Goal: Task Accomplishment & Management: Use online tool/utility

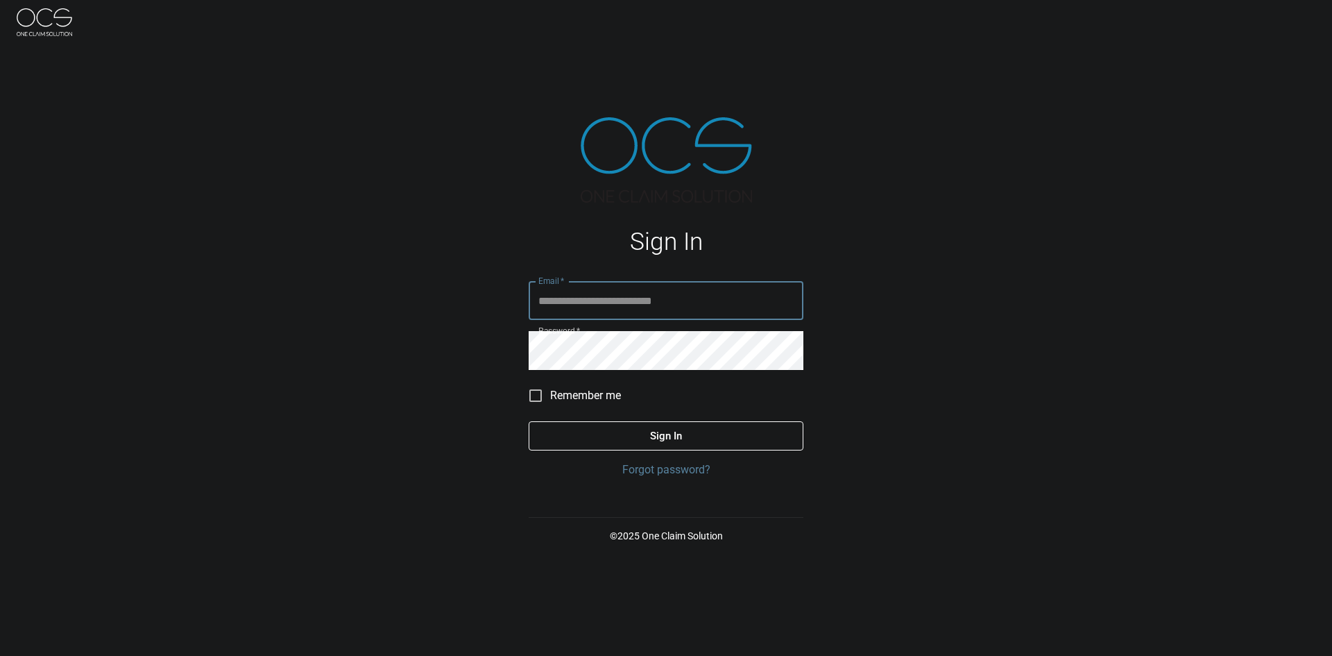
type input "**********"
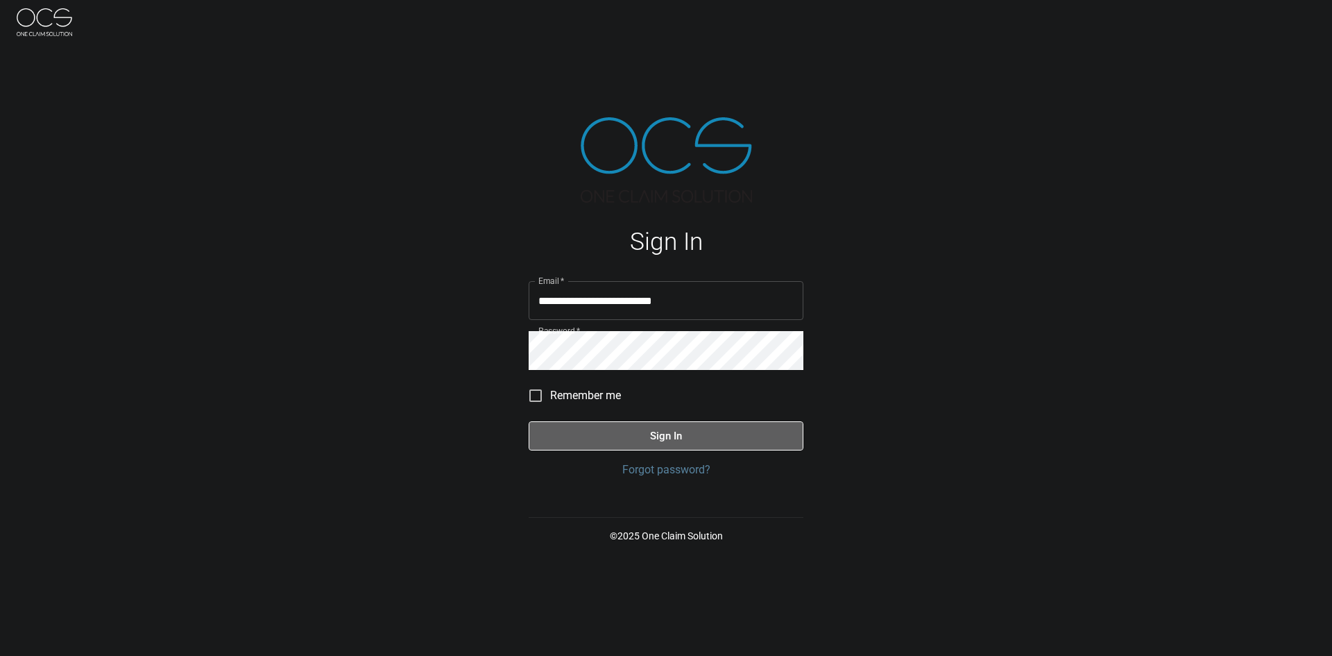
click at [648, 430] on button "Sign In" at bounding box center [666, 435] width 275 height 29
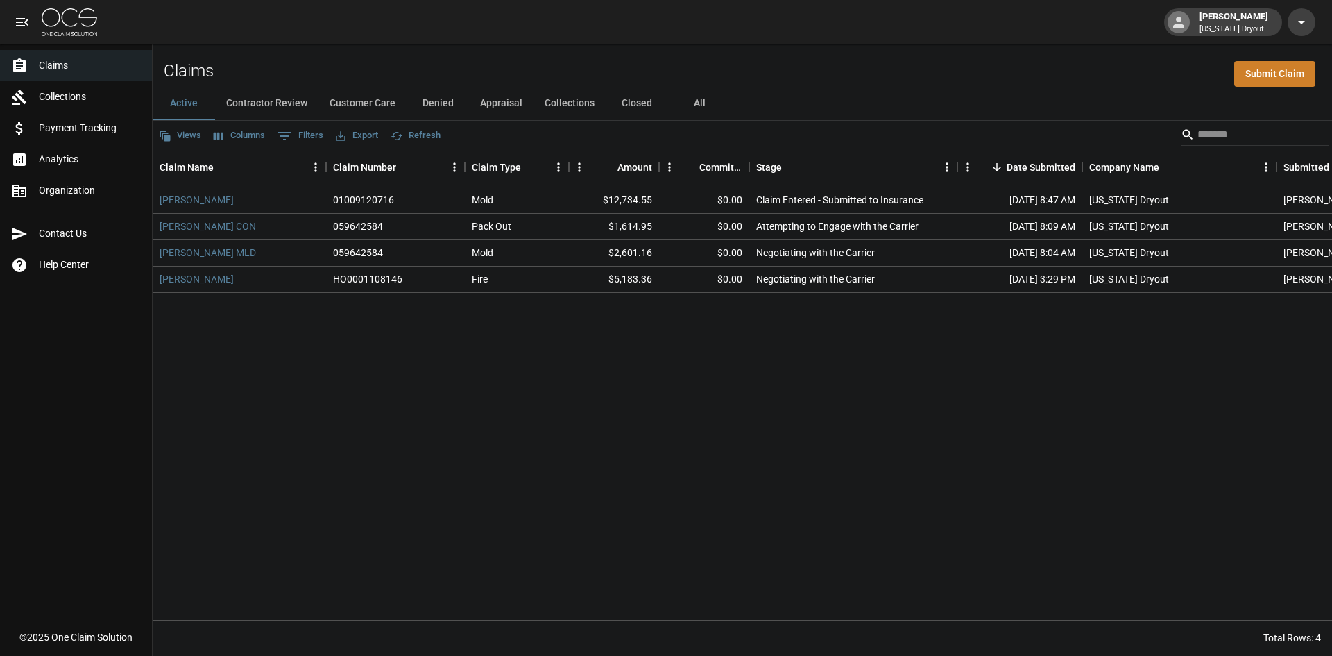
click at [650, 391] on div "John Brungardt 01009120716 Mold $12,734.55 $0.00 Claim Entered - Submitted to I…" at bounding box center [801, 403] width 1297 height 432
